Goal: Check status: Check status

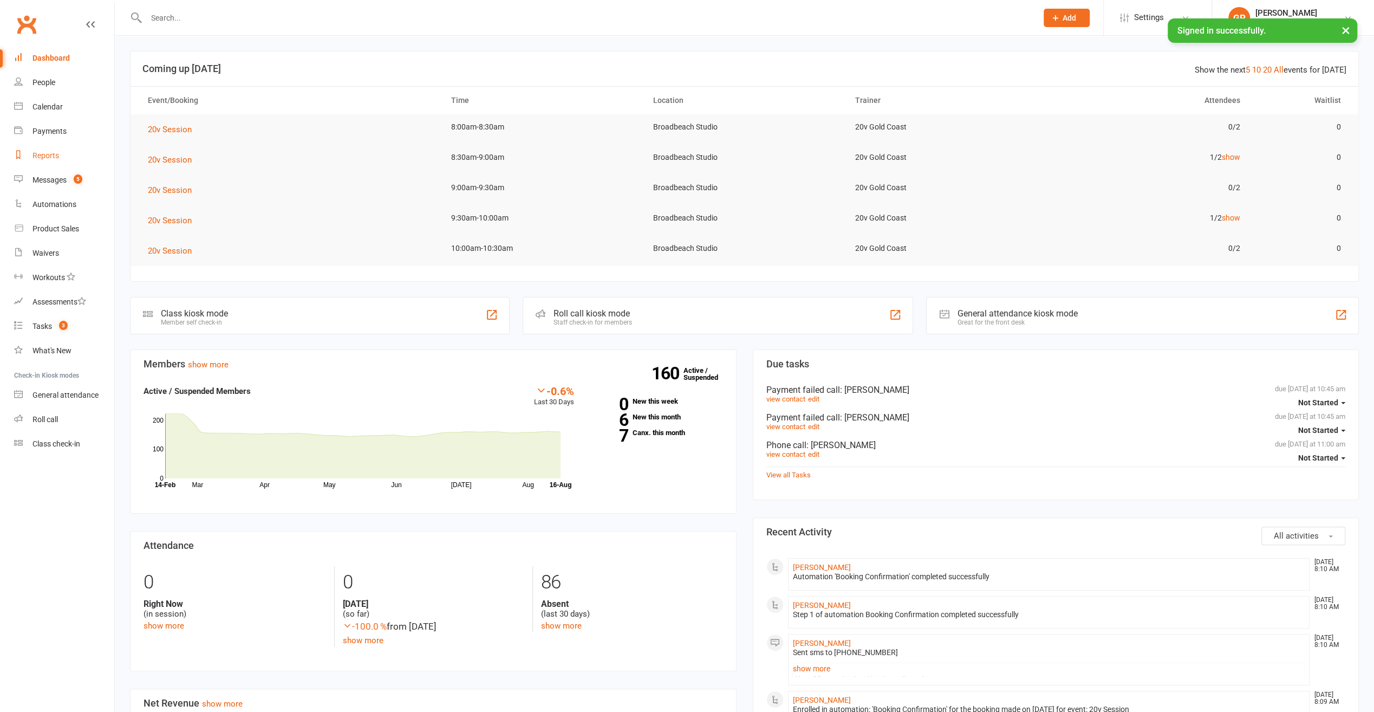
click at [40, 152] on div "Reports" at bounding box center [45, 155] width 27 height 9
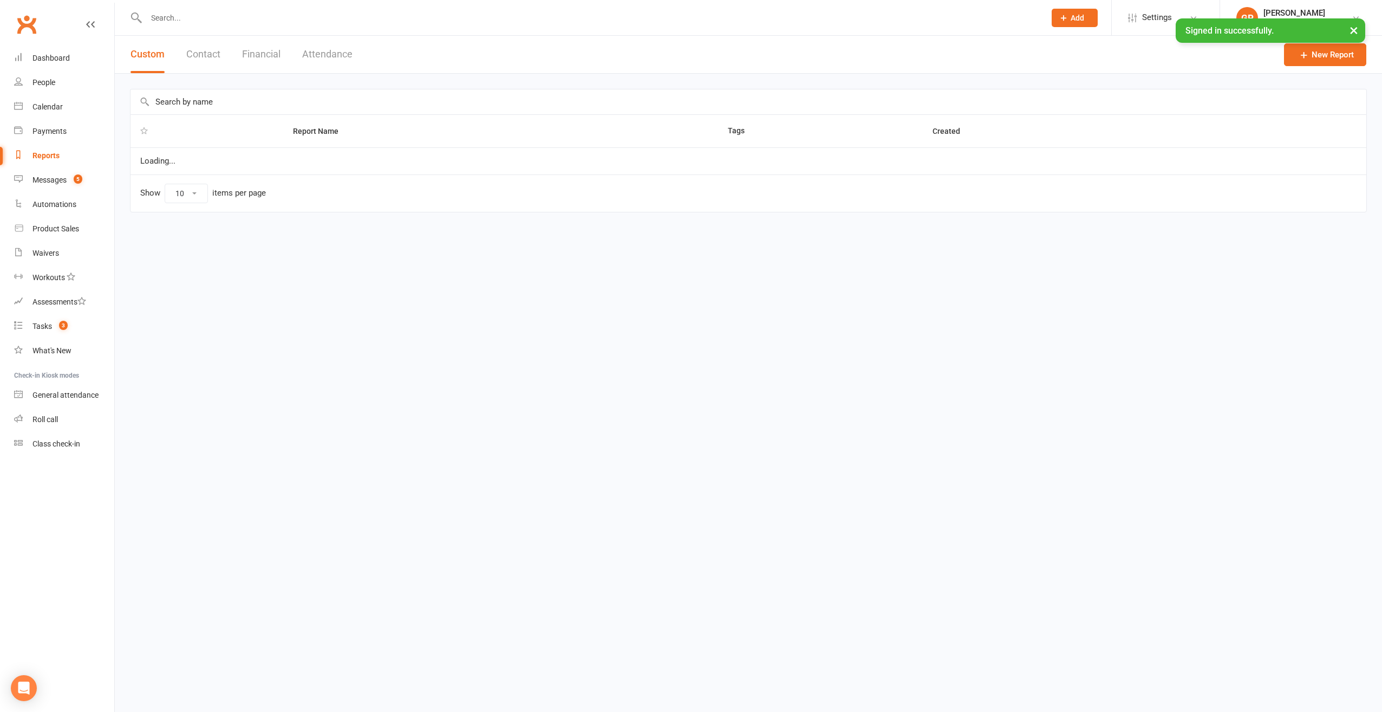
select select "100"
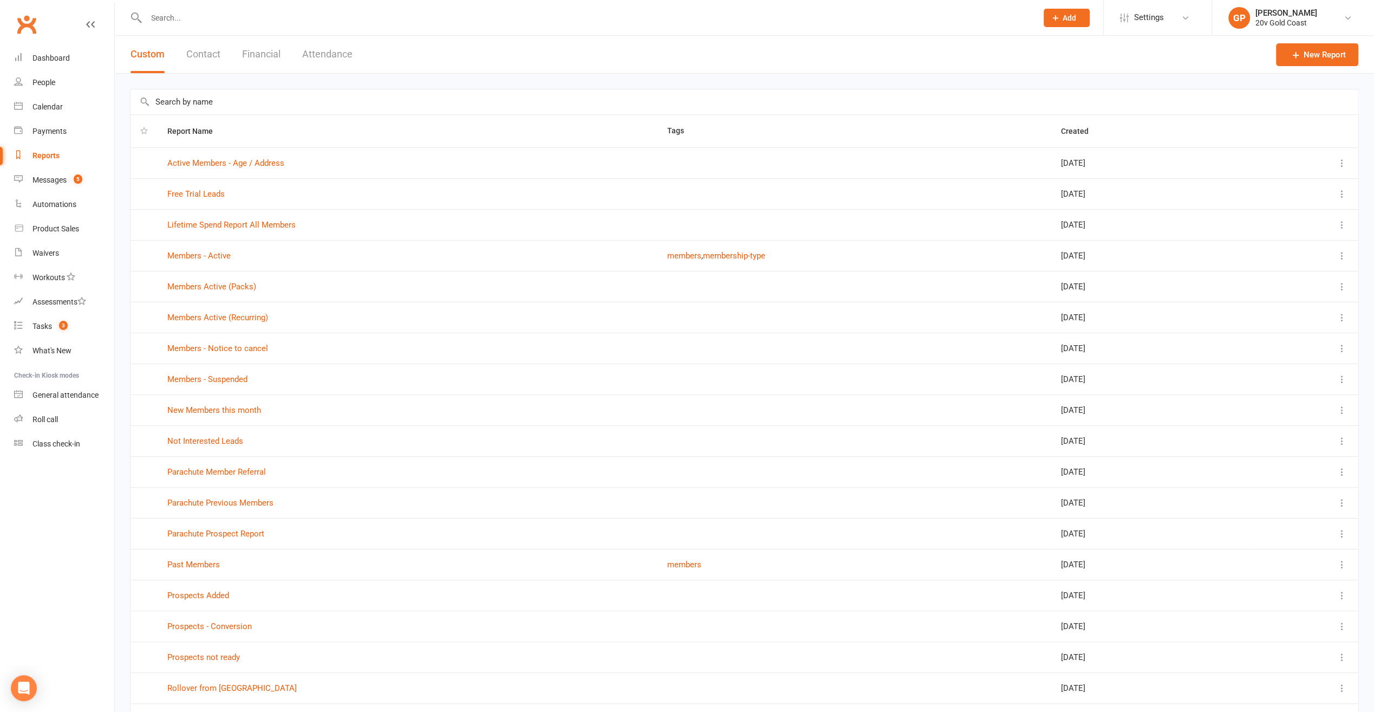
click at [259, 55] on button "Financial" at bounding box center [261, 54] width 38 height 37
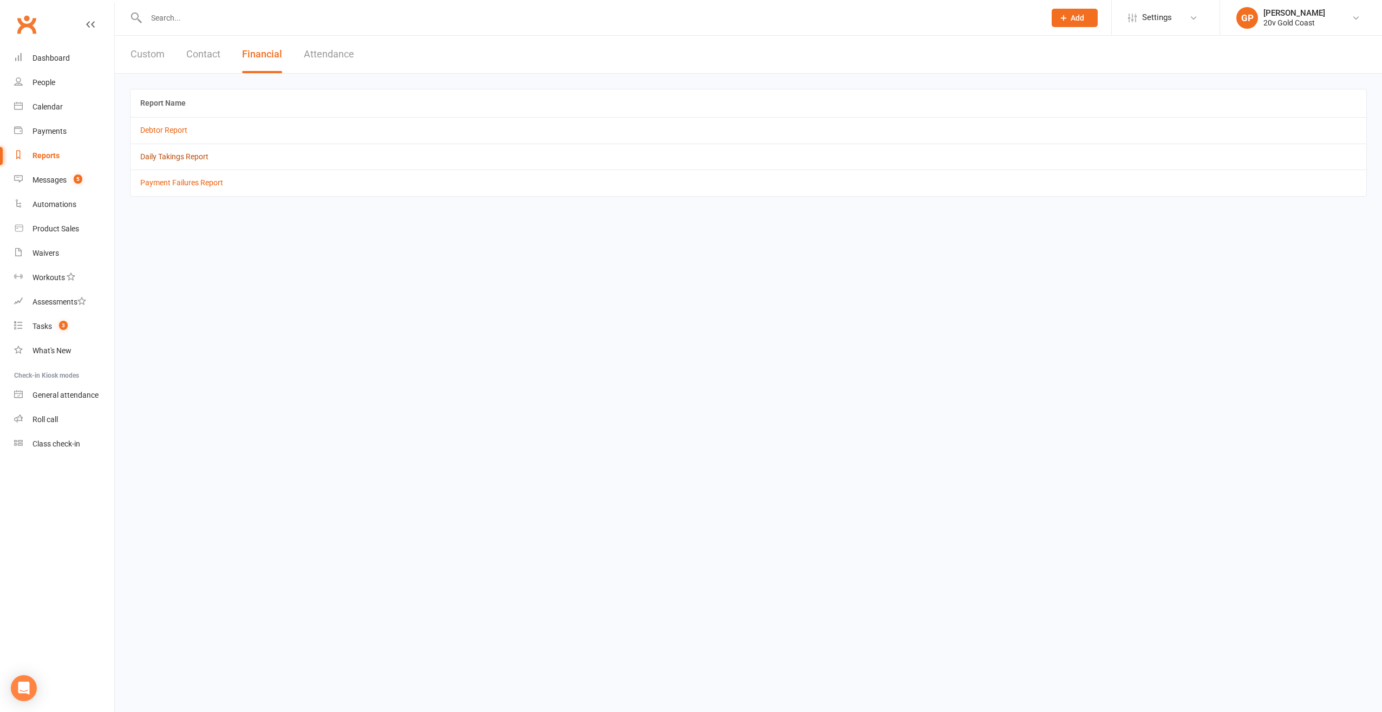
click at [144, 158] on link "Daily Takings Report" at bounding box center [174, 156] width 68 height 9
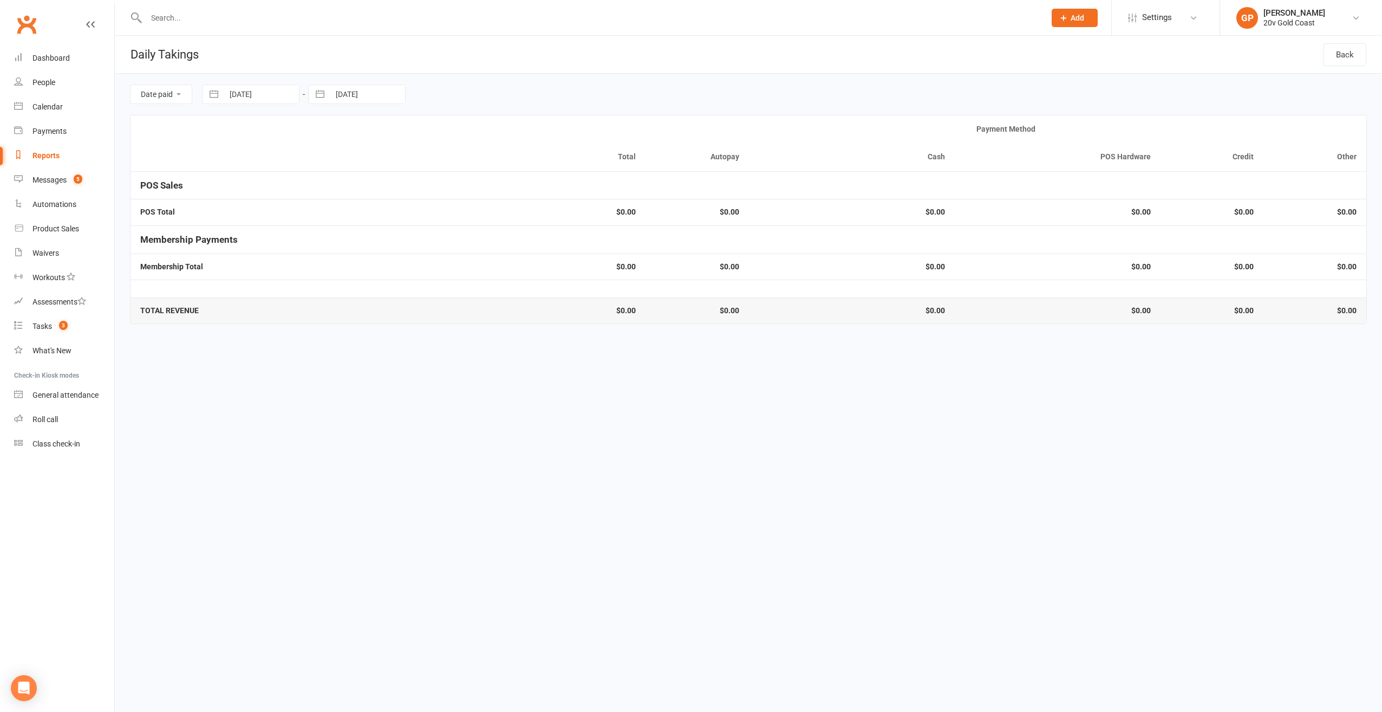
click at [214, 94] on button "button" at bounding box center [213, 94] width 19 height 18
select select "6"
select select "2025"
select select "7"
select select "2025"
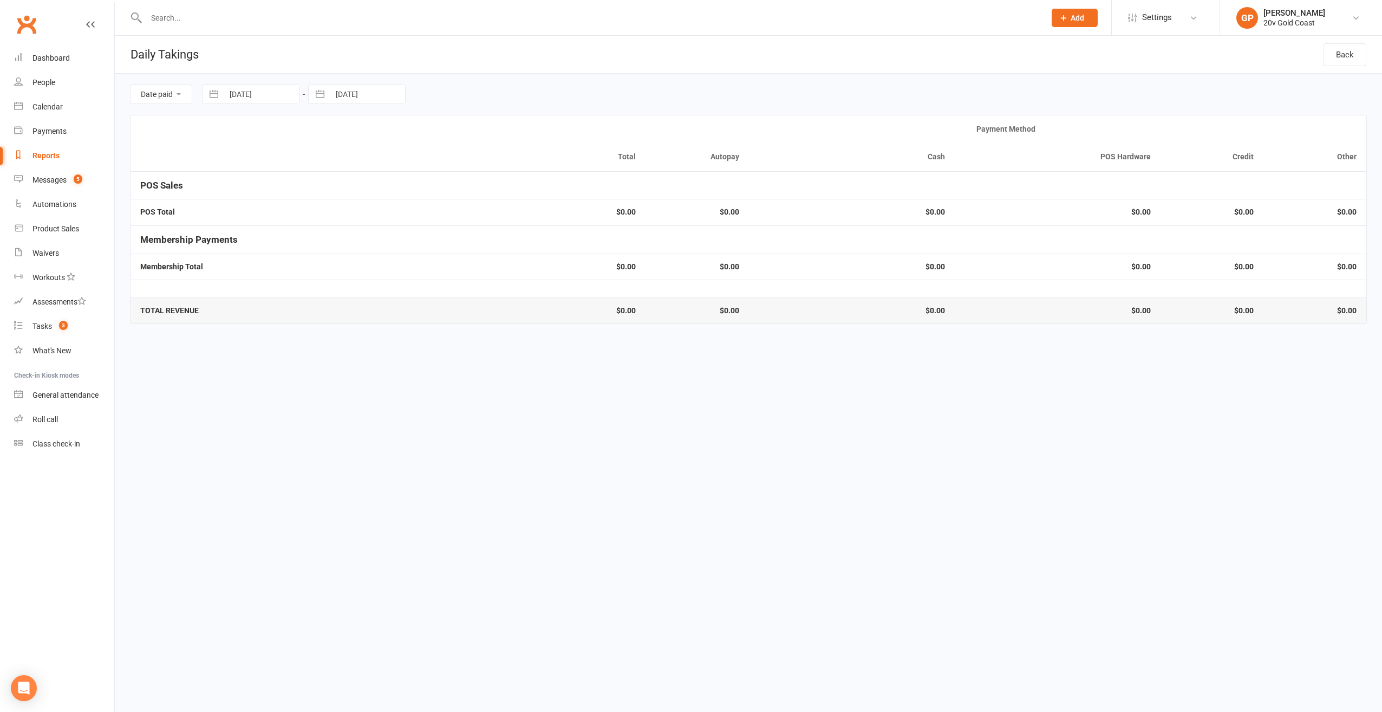
select select "8"
select select "2025"
click at [323, 183] on td "1" at bounding box center [330, 178] width 21 height 21
type input "[DATE]"
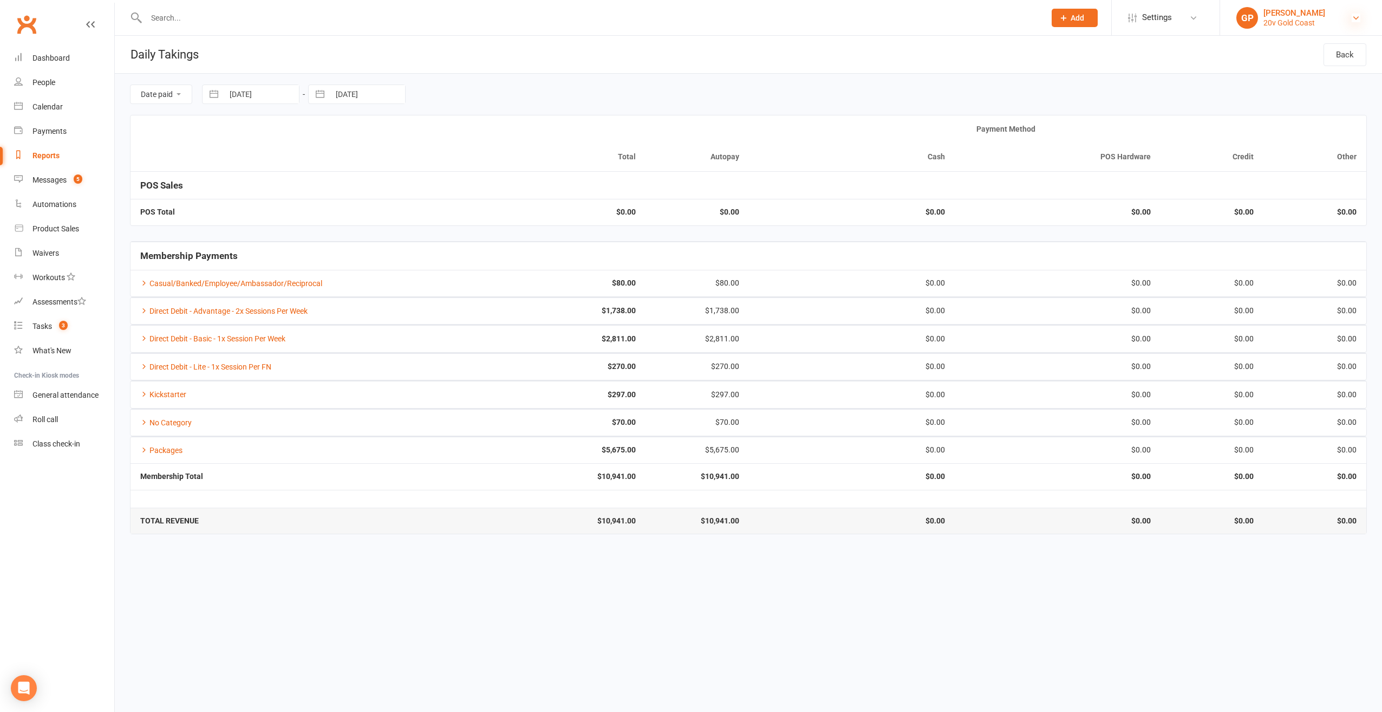
click at [1358, 21] on icon at bounding box center [1356, 18] width 9 height 9
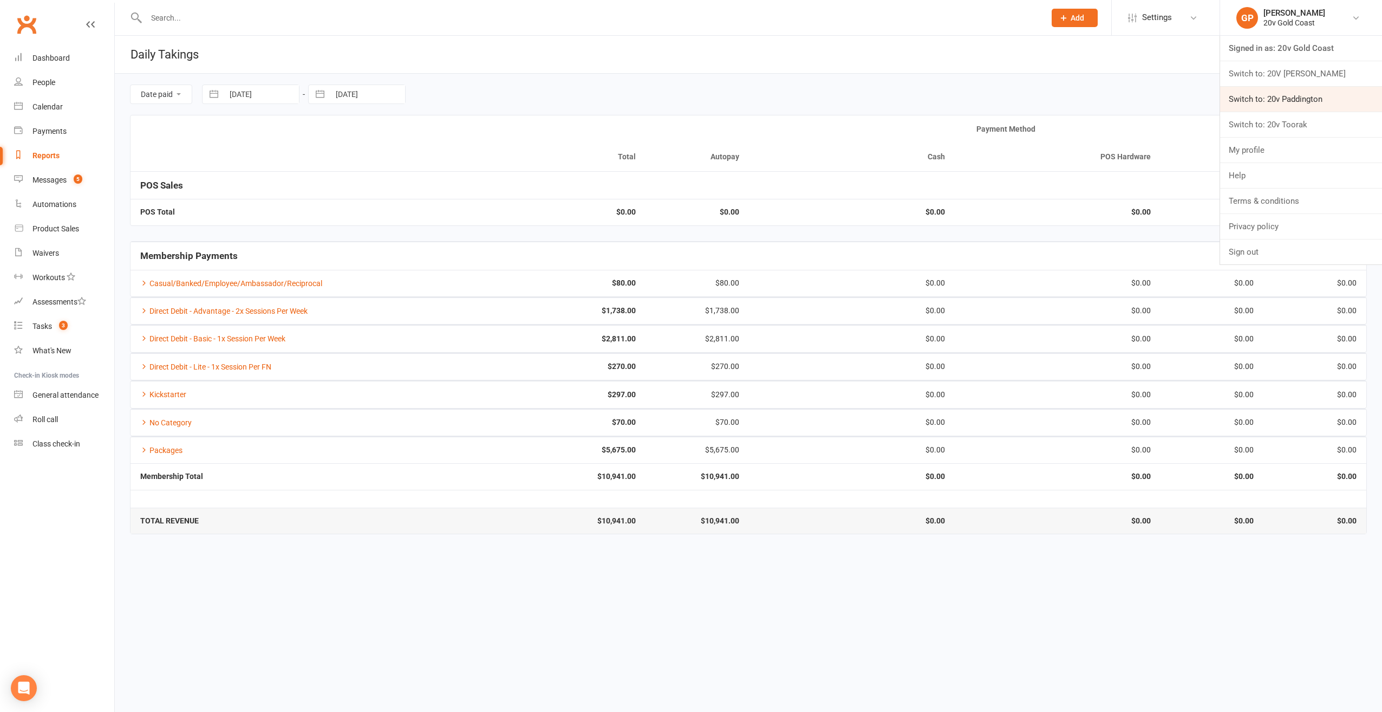
click at [1305, 100] on link "Switch to: 20v Paddington" at bounding box center [1301, 99] width 162 height 25
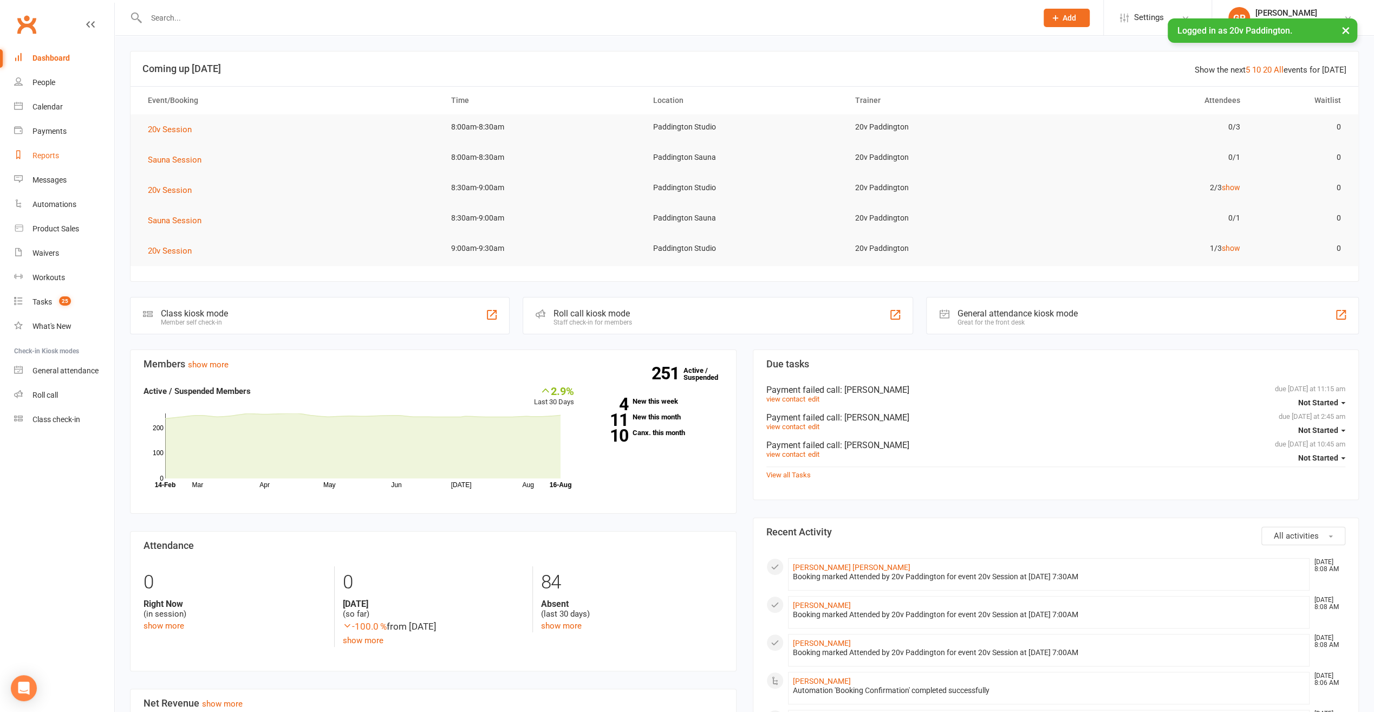
click at [43, 159] on div "Reports" at bounding box center [45, 155] width 27 height 9
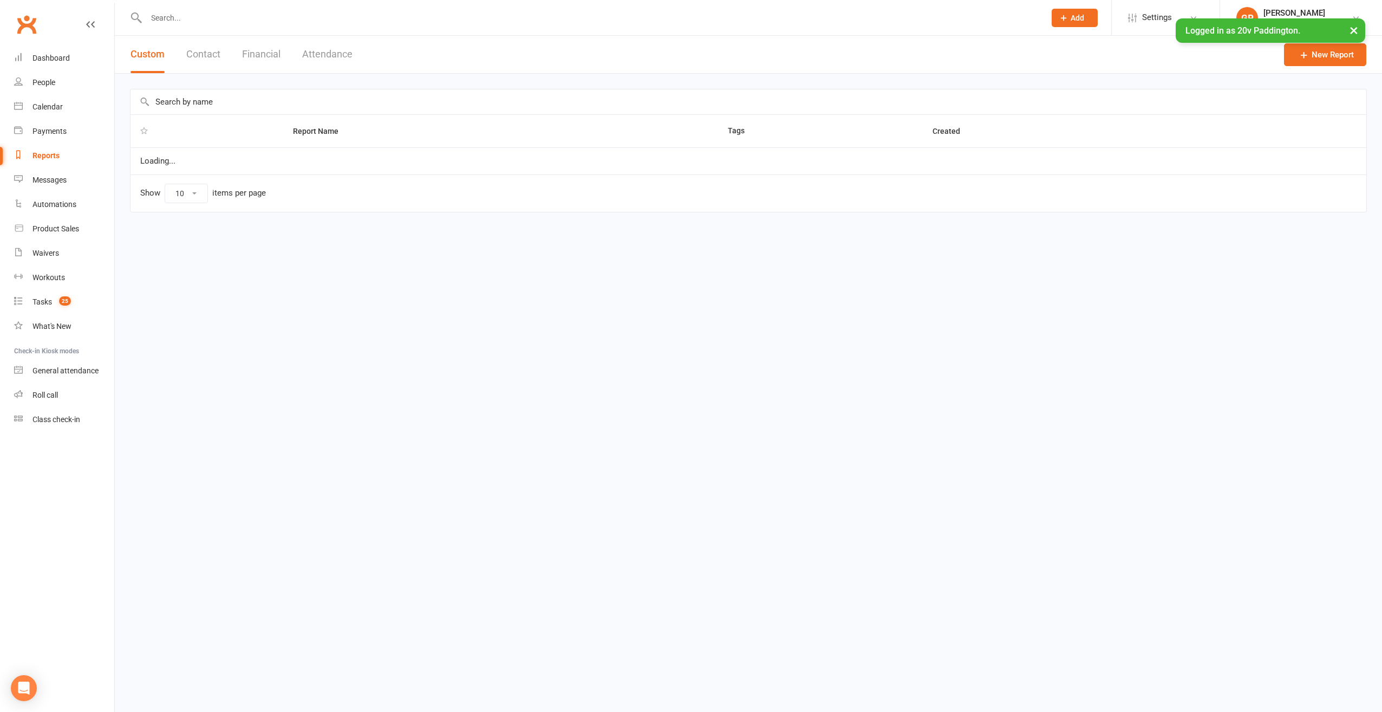
select select "25"
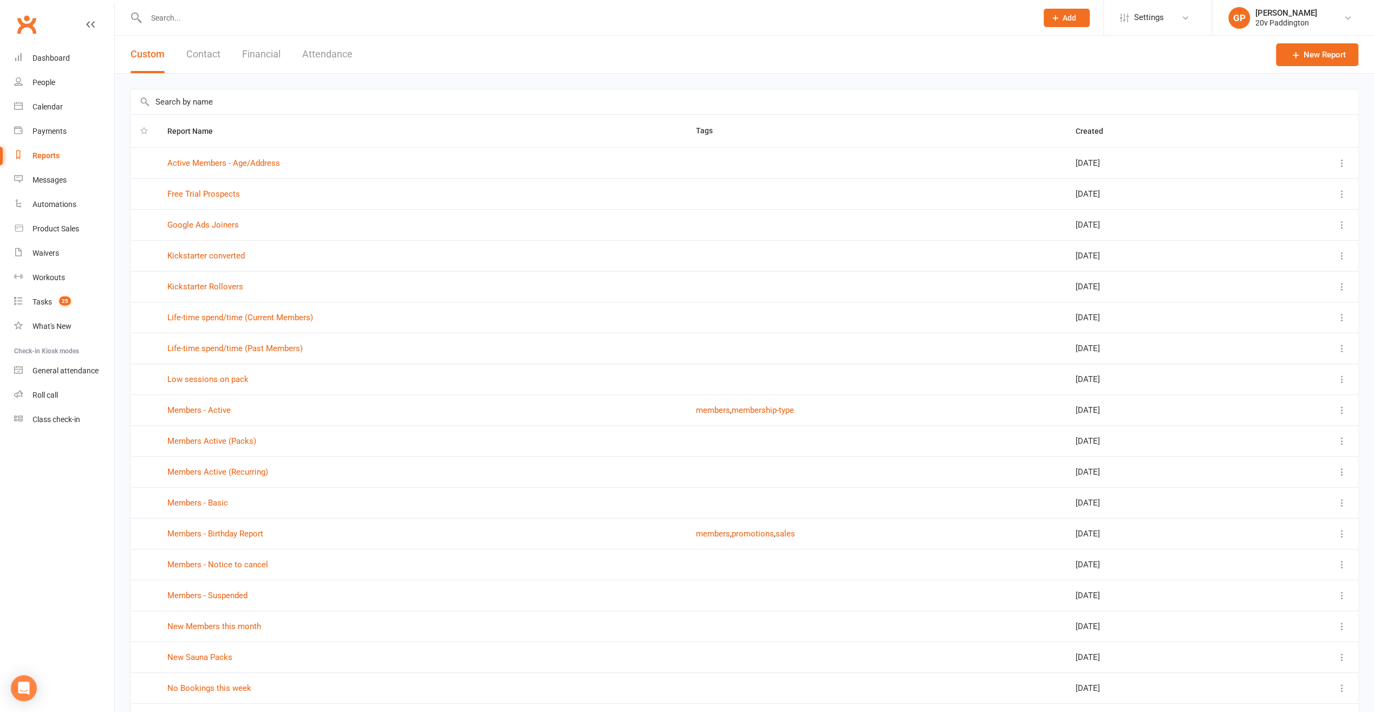
click at [259, 56] on button "Financial" at bounding box center [261, 54] width 38 height 37
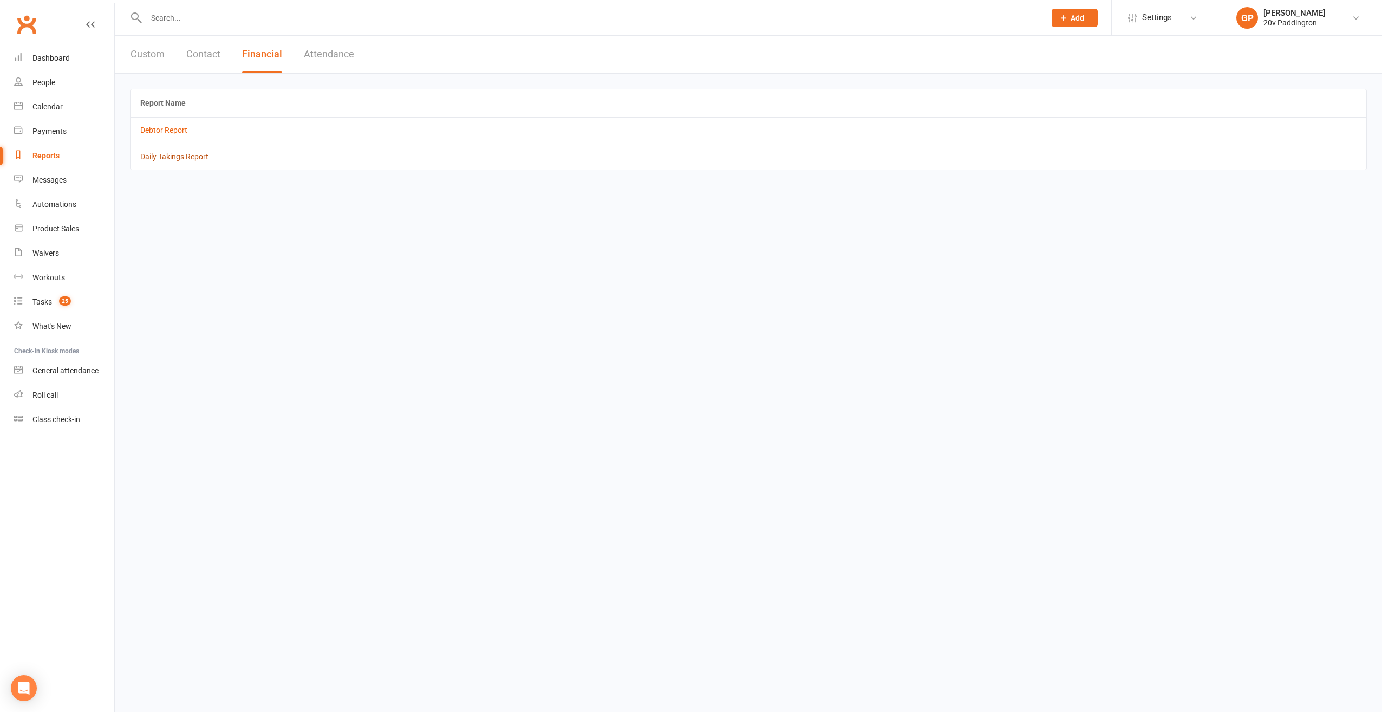
click at [150, 158] on link "Daily Takings Report" at bounding box center [174, 156] width 68 height 9
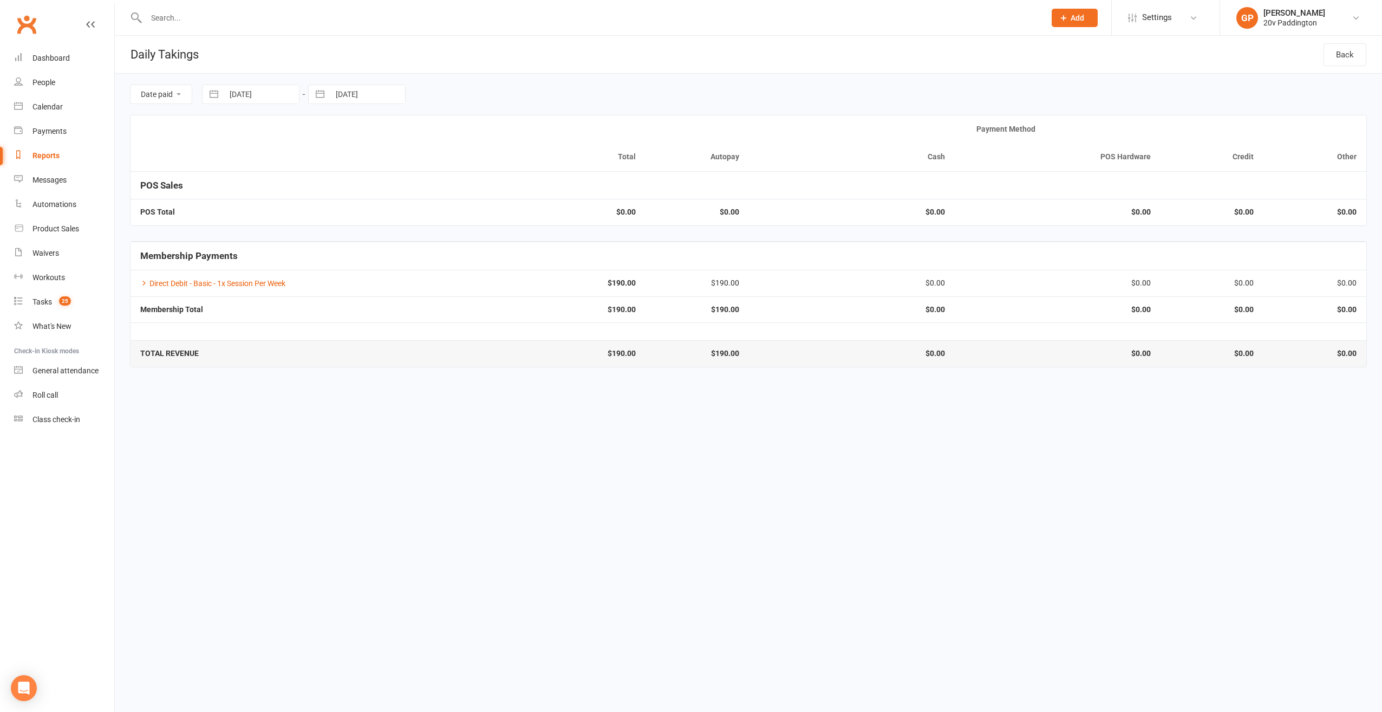
click at [207, 94] on button "button" at bounding box center [213, 94] width 19 height 18
select select "6"
select select "2025"
select select "7"
select select "2025"
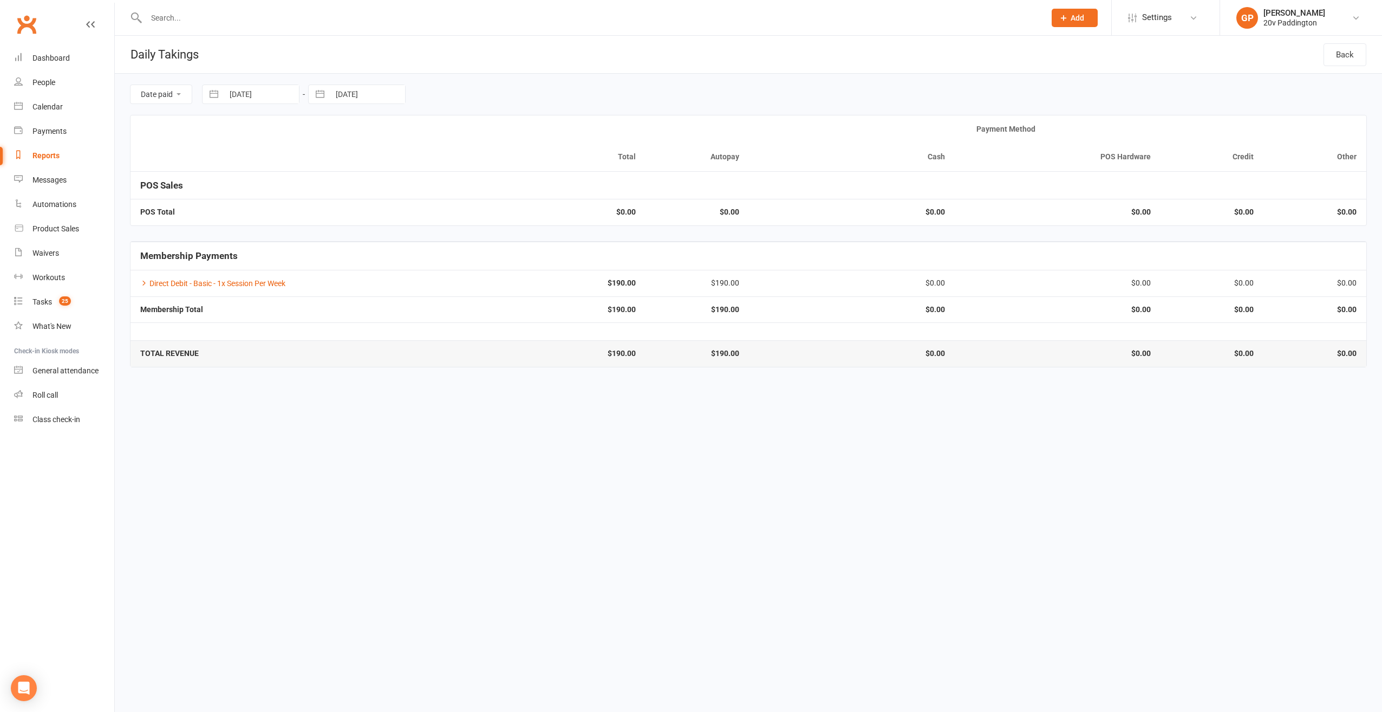
select select "8"
select select "2025"
click at [332, 173] on td "1" at bounding box center [330, 178] width 21 height 21
type input "[DATE]"
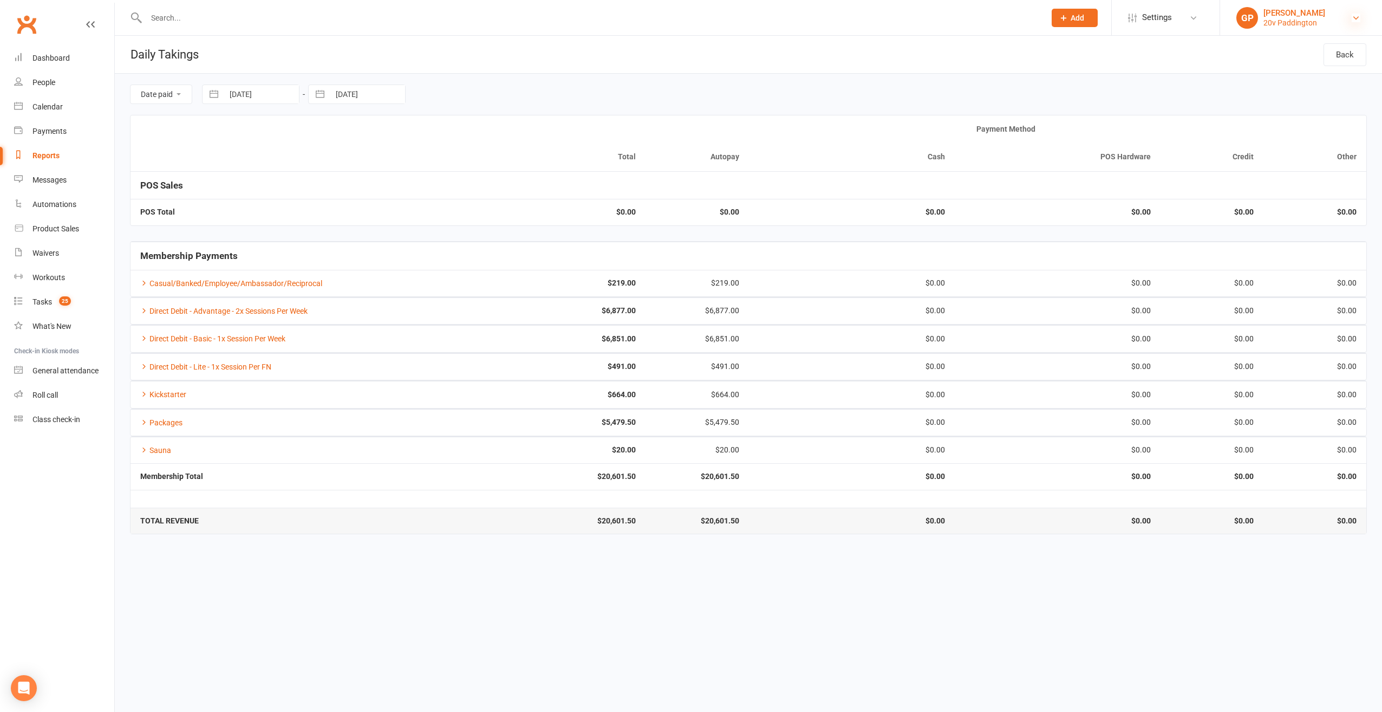
click at [1353, 18] on icon at bounding box center [1356, 18] width 9 height 9
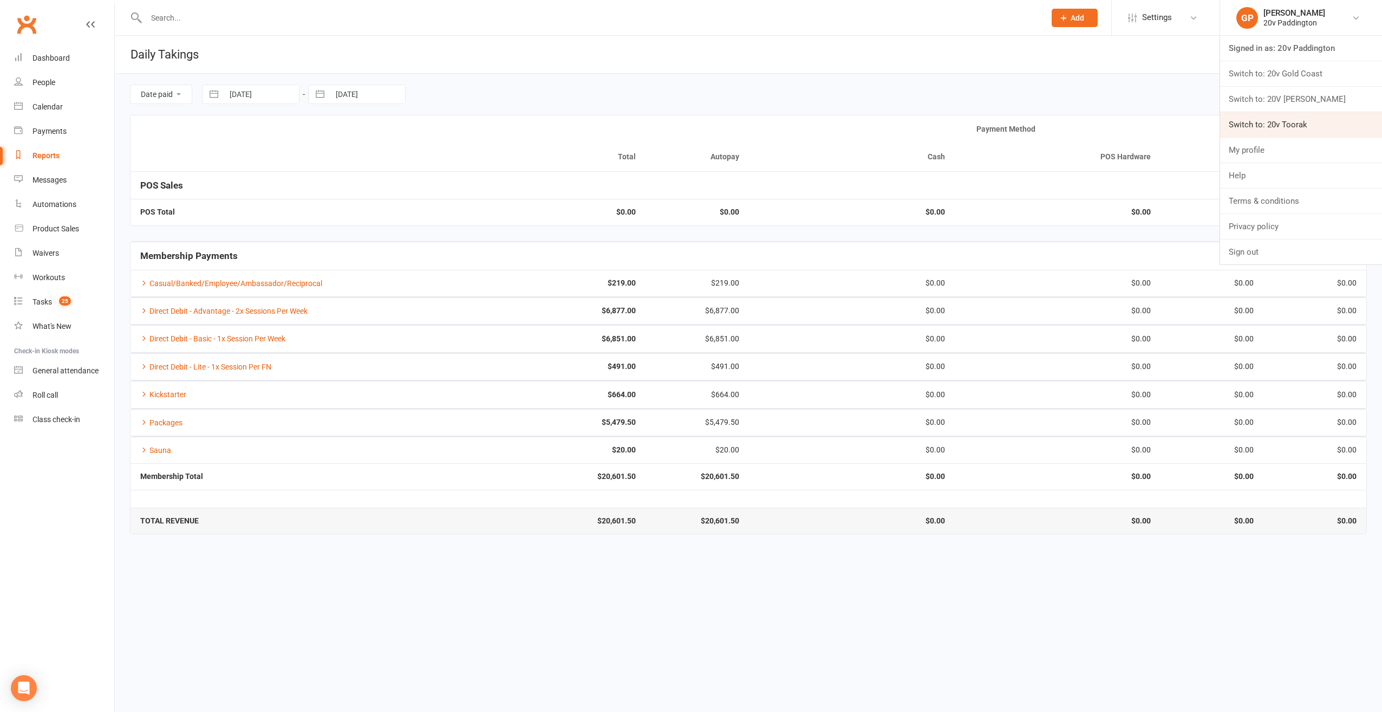
click at [1311, 114] on link "Switch to: 20v Toorak" at bounding box center [1301, 124] width 162 height 25
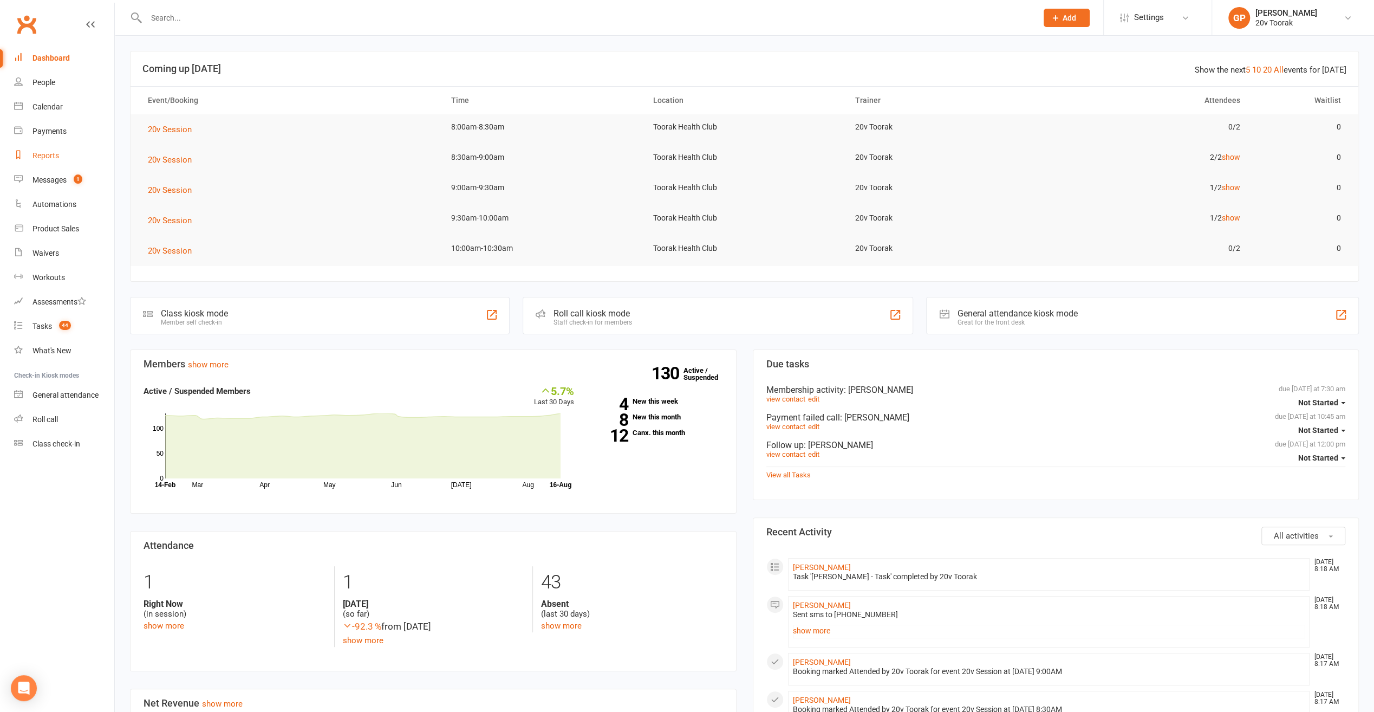
click at [45, 154] on div "Reports" at bounding box center [45, 155] width 27 height 9
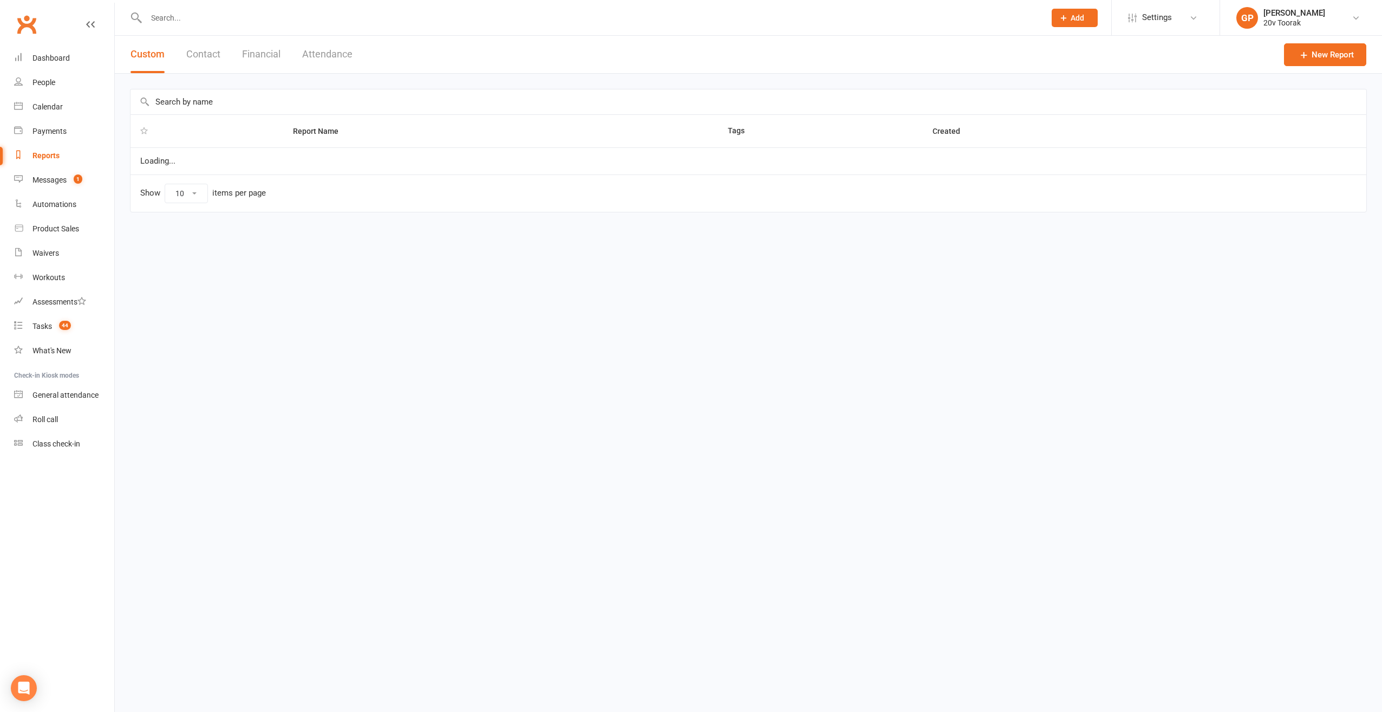
select select "100"
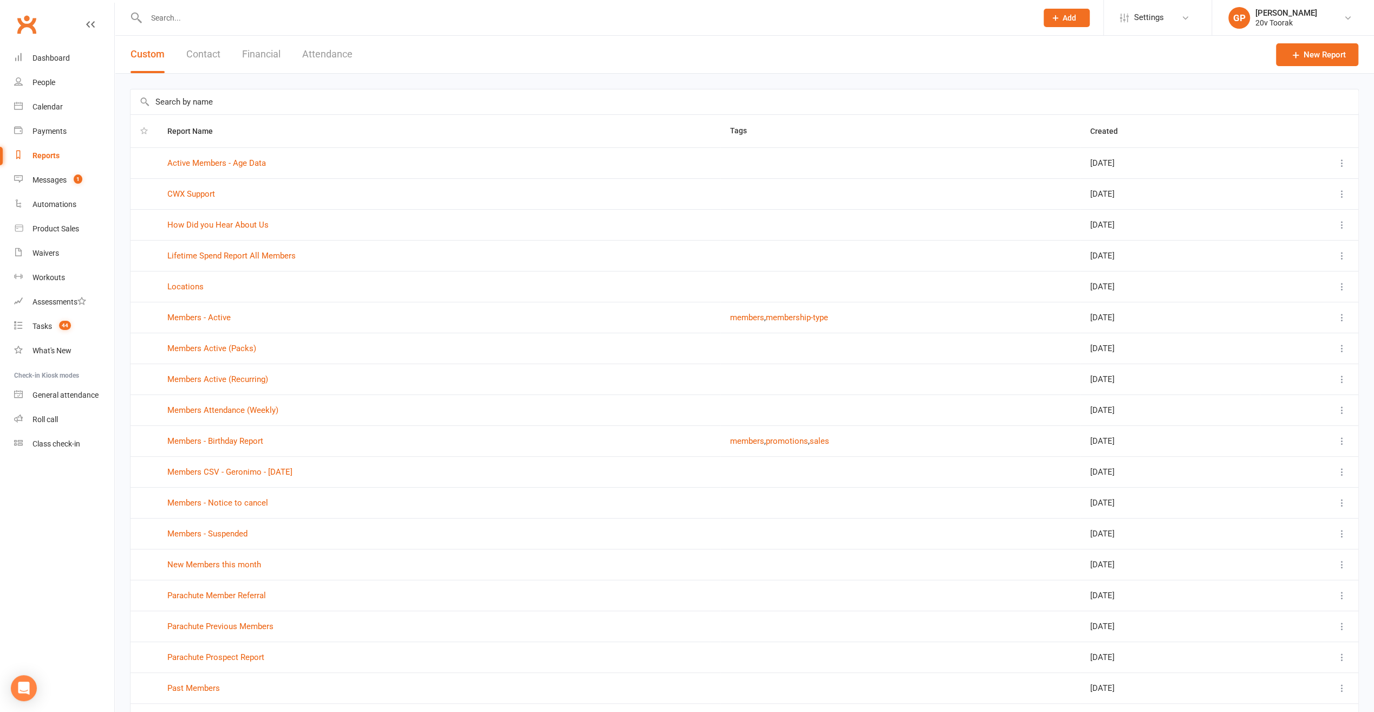
click at [274, 57] on button "Financial" at bounding box center [261, 54] width 38 height 37
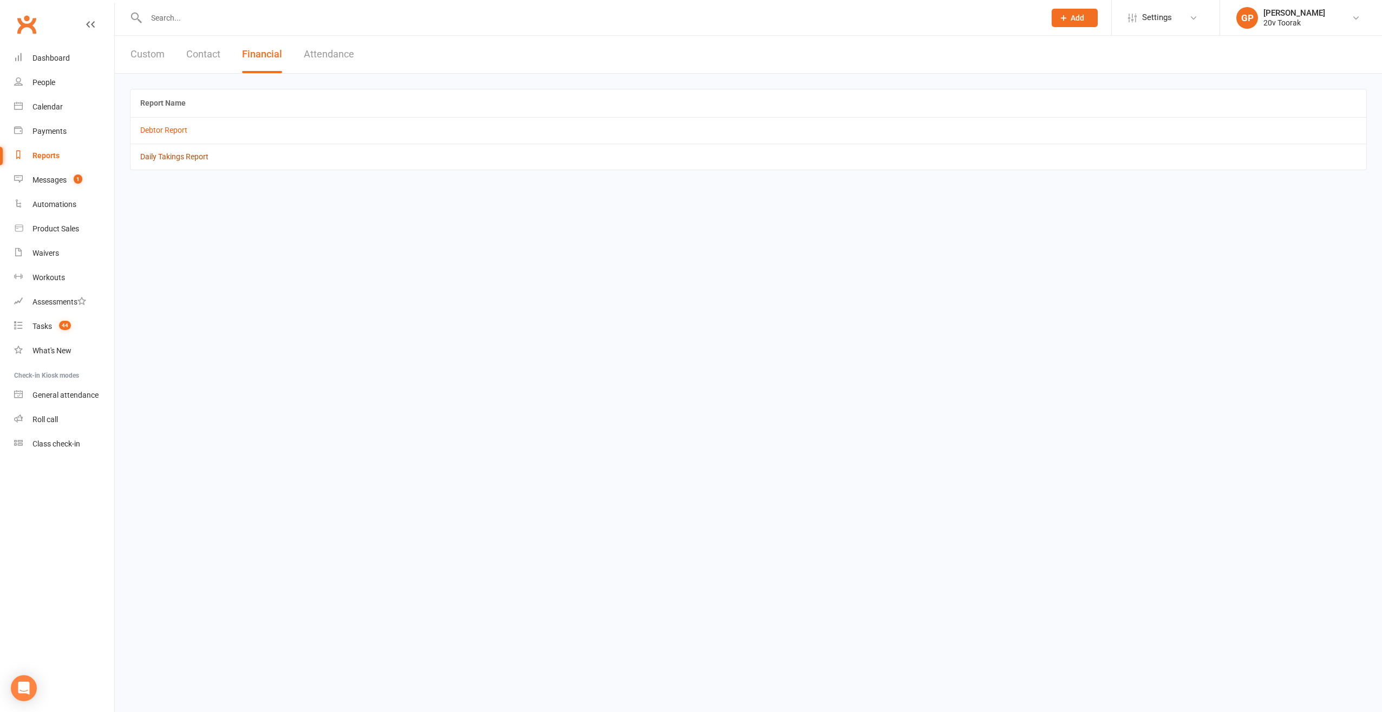
click at [180, 155] on link "Daily Takings Report" at bounding box center [174, 156] width 68 height 9
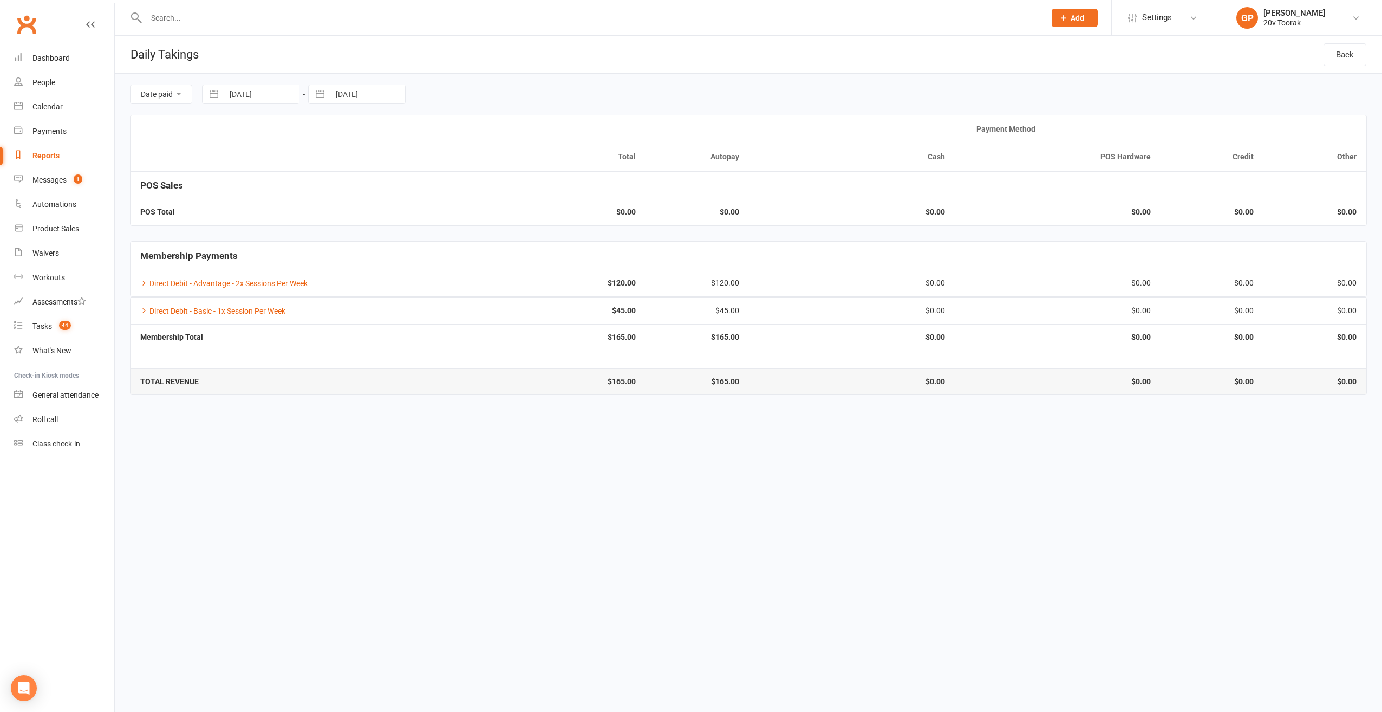
click at [213, 94] on button "button" at bounding box center [213, 94] width 19 height 18
select select "6"
select select "2025"
select select "7"
select select "2025"
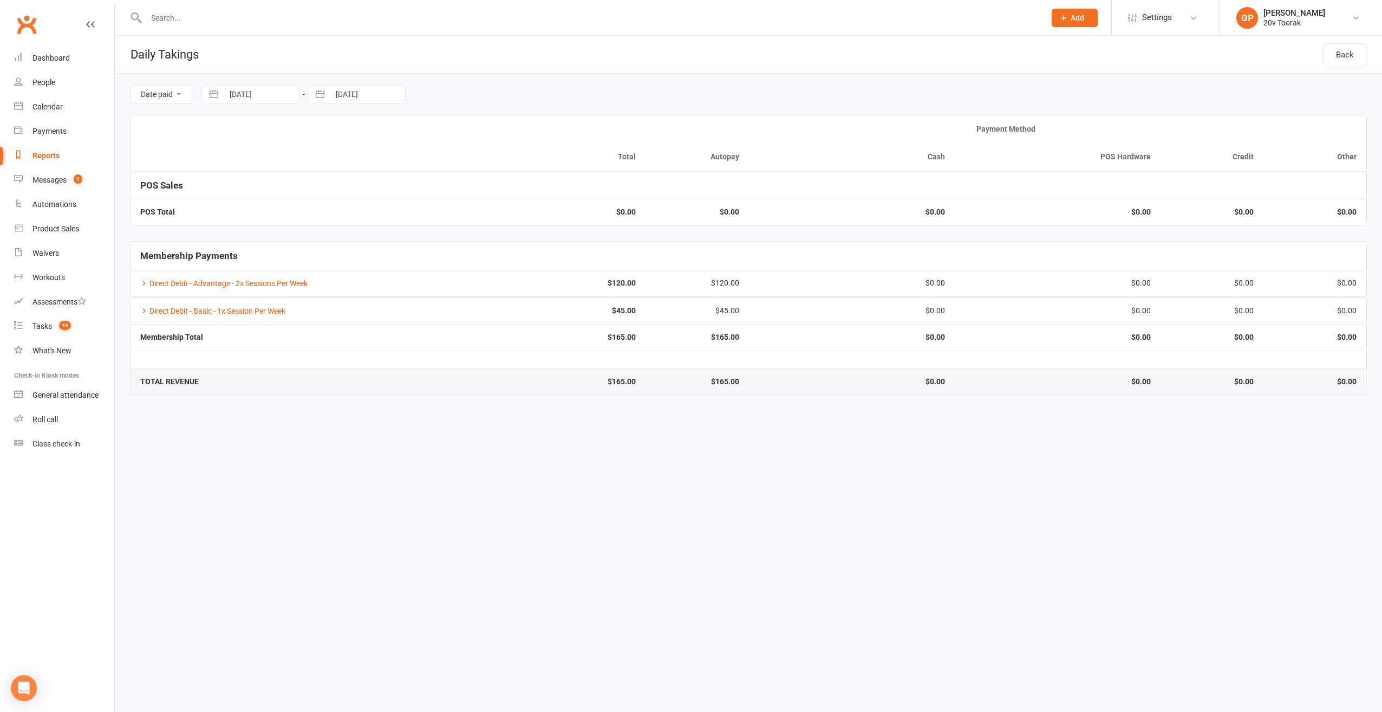
select select "8"
select select "2025"
click at [323, 179] on td "1" at bounding box center [330, 178] width 21 height 21
type input "[DATE]"
